Goal: Check status: Check status

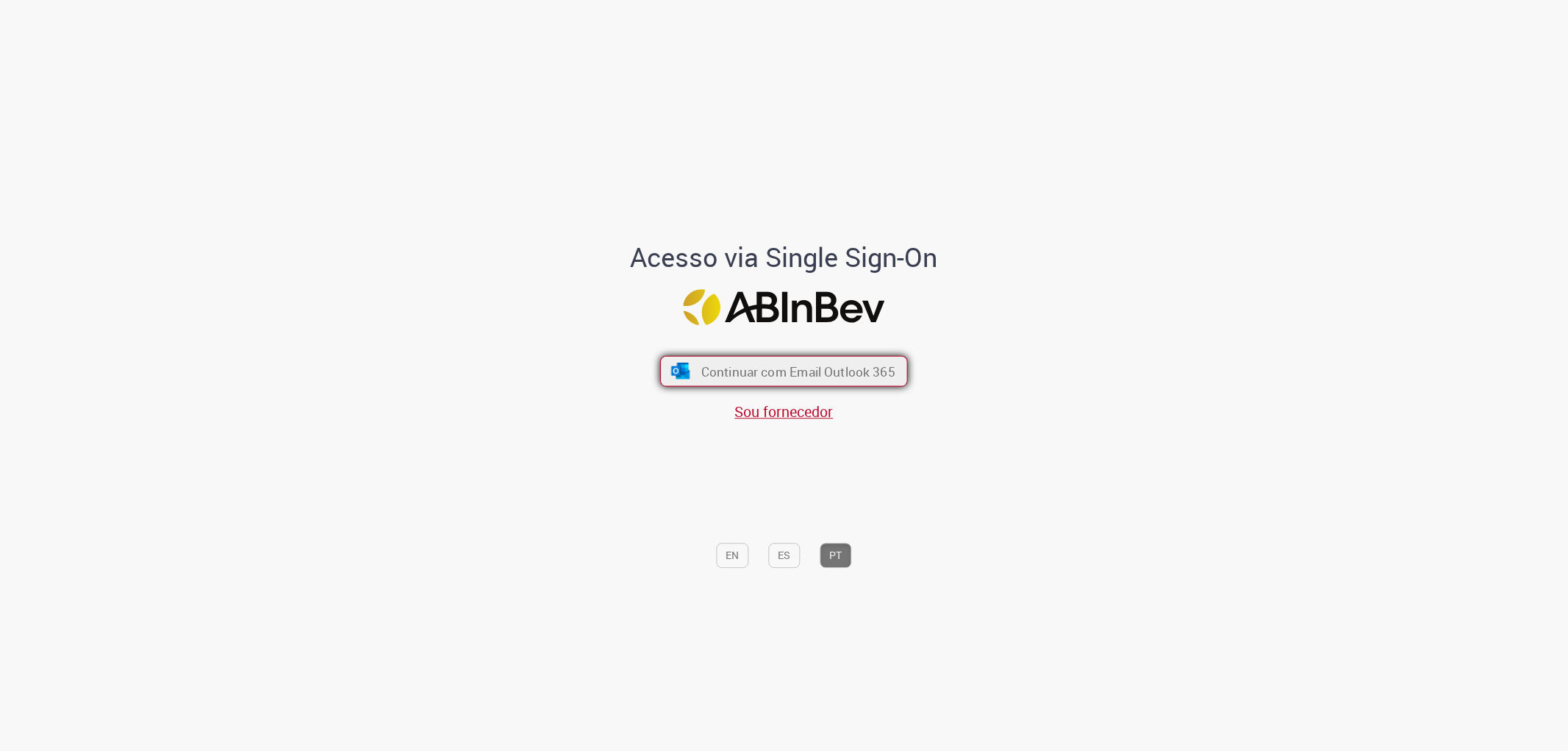
click at [738, 376] on span "Continuar com Email Outlook 365" at bounding box center [798, 371] width 194 height 17
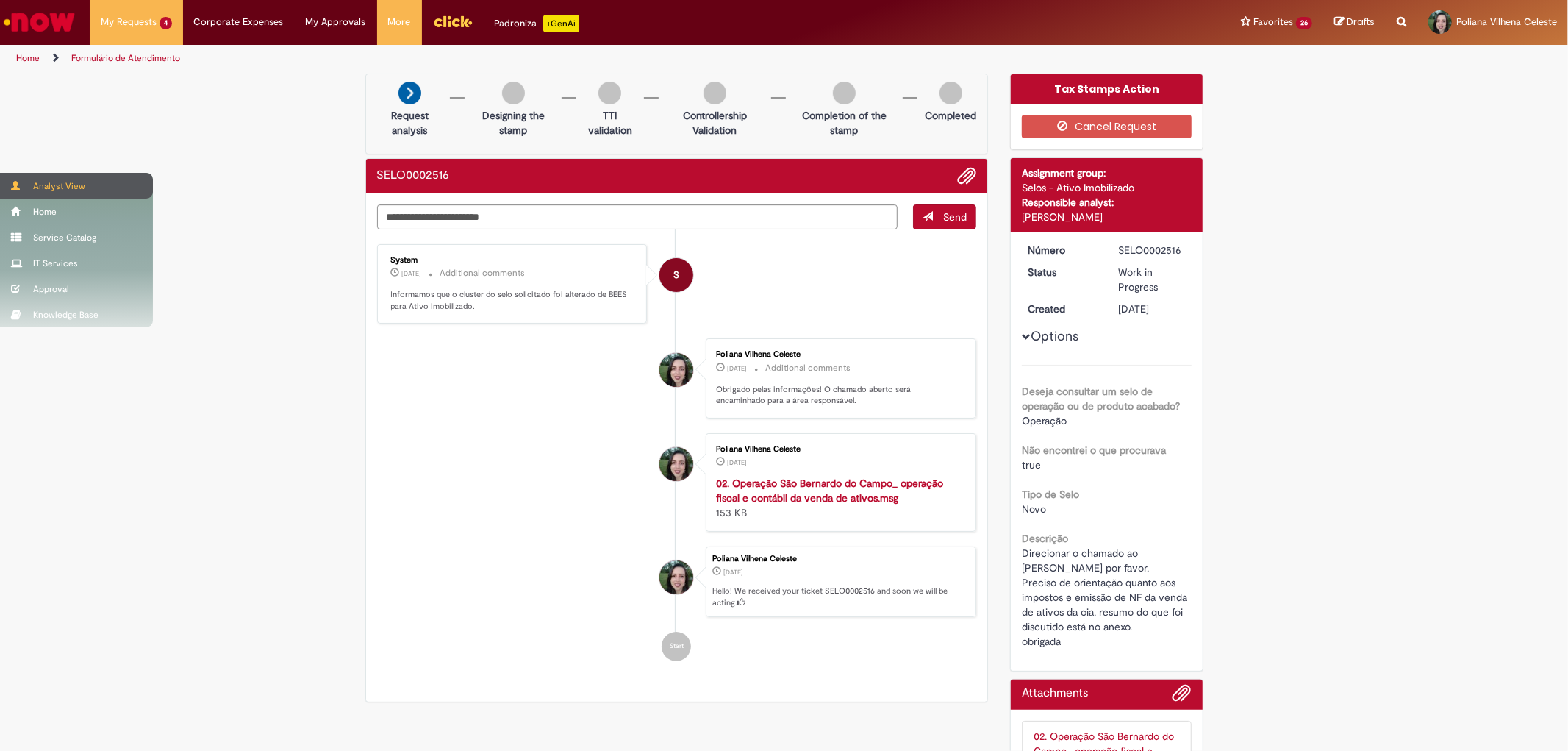
click at [22, 184] on div "Analyst View" at bounding box center [76, 186] width 153 height 26
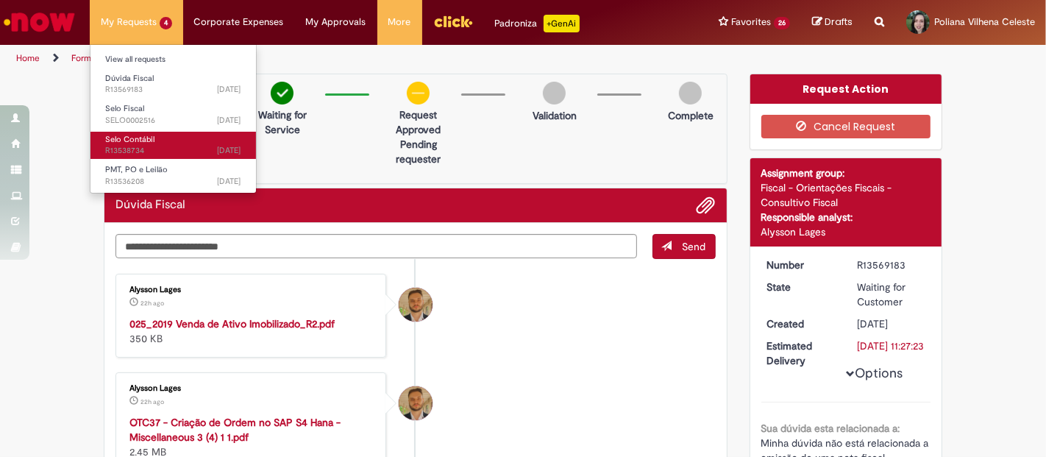
click at [191, 135] on link "Selo Contábil [DATE][DATE][DATE] R13538734" at bounding box center [172, 145] width 165 height 27
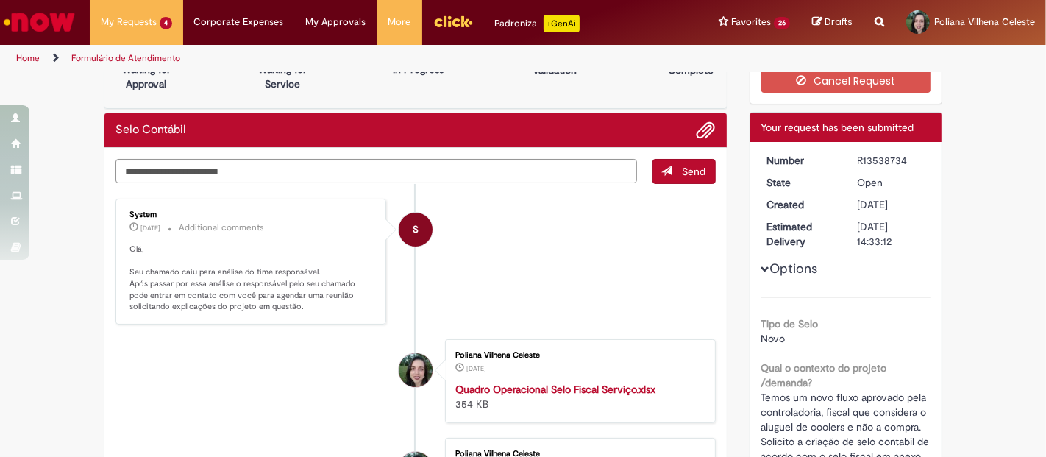
scroll to position [82, 0]
